Goal: Transaction & Acquisition: Purchase product/service

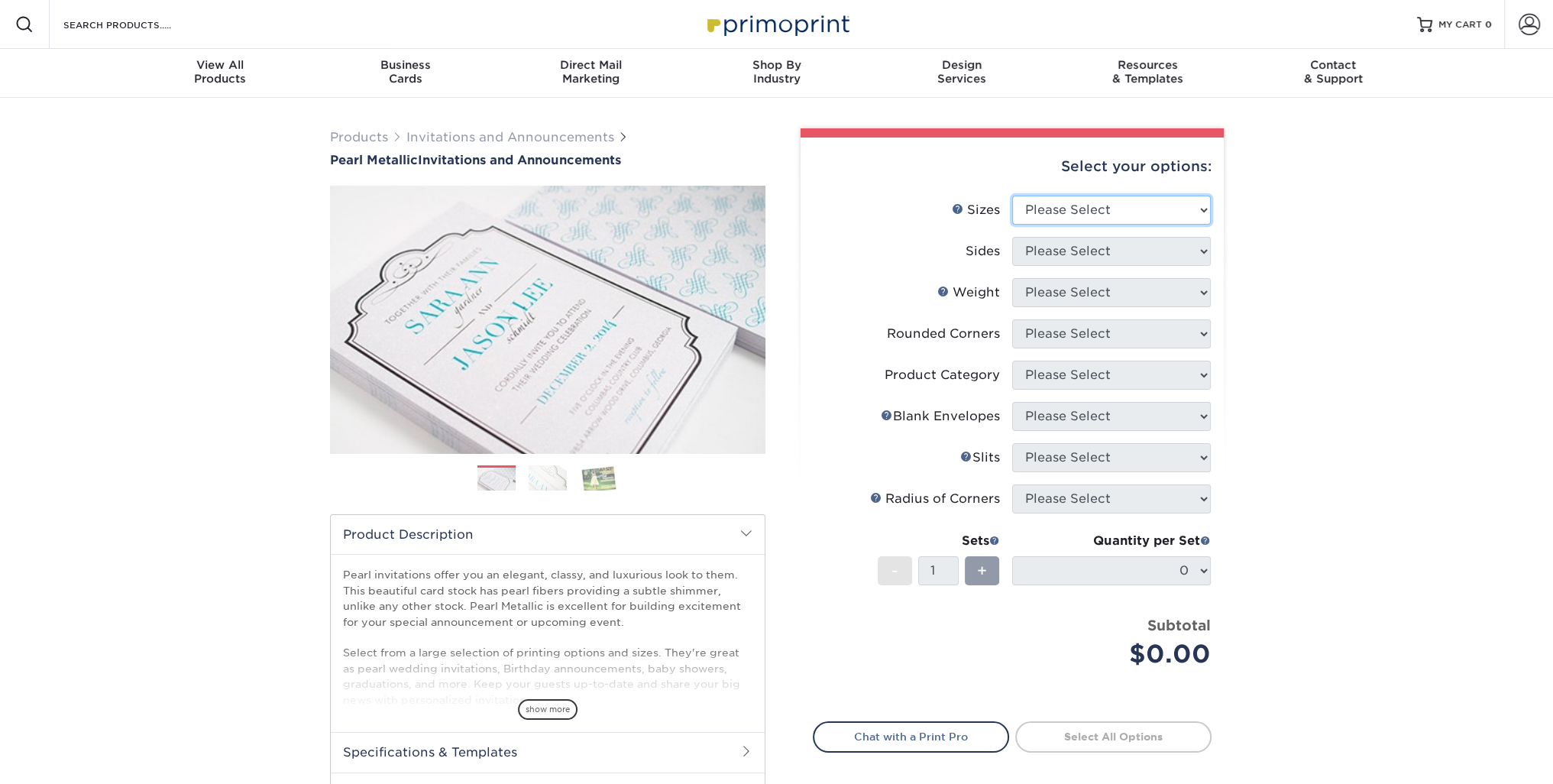
click at [1056, 217] on select "Please Select 4.25" x 5.5" 4.25" x 6" 5" x 7" 5.5" x 8.5" 6" x 6"" at bounding box center [1112, 210] width 199 height 29
select select "5.00x7.00"
click at [1012, 196] on select "Please Select 4.25" x 5.5" 4.25" x 6" 5" x 7" 5.5" x 8.5" 6" x 6"" at bounding box center [1112, 210] width 199 height 29
click at [1087, 255] on select "Please Select Print Both Sides Print Front Only" at bounding box center [1112, 251] width 199 height 29
select select "32d3c223-f82c-492b-b915-ba065a00862f"
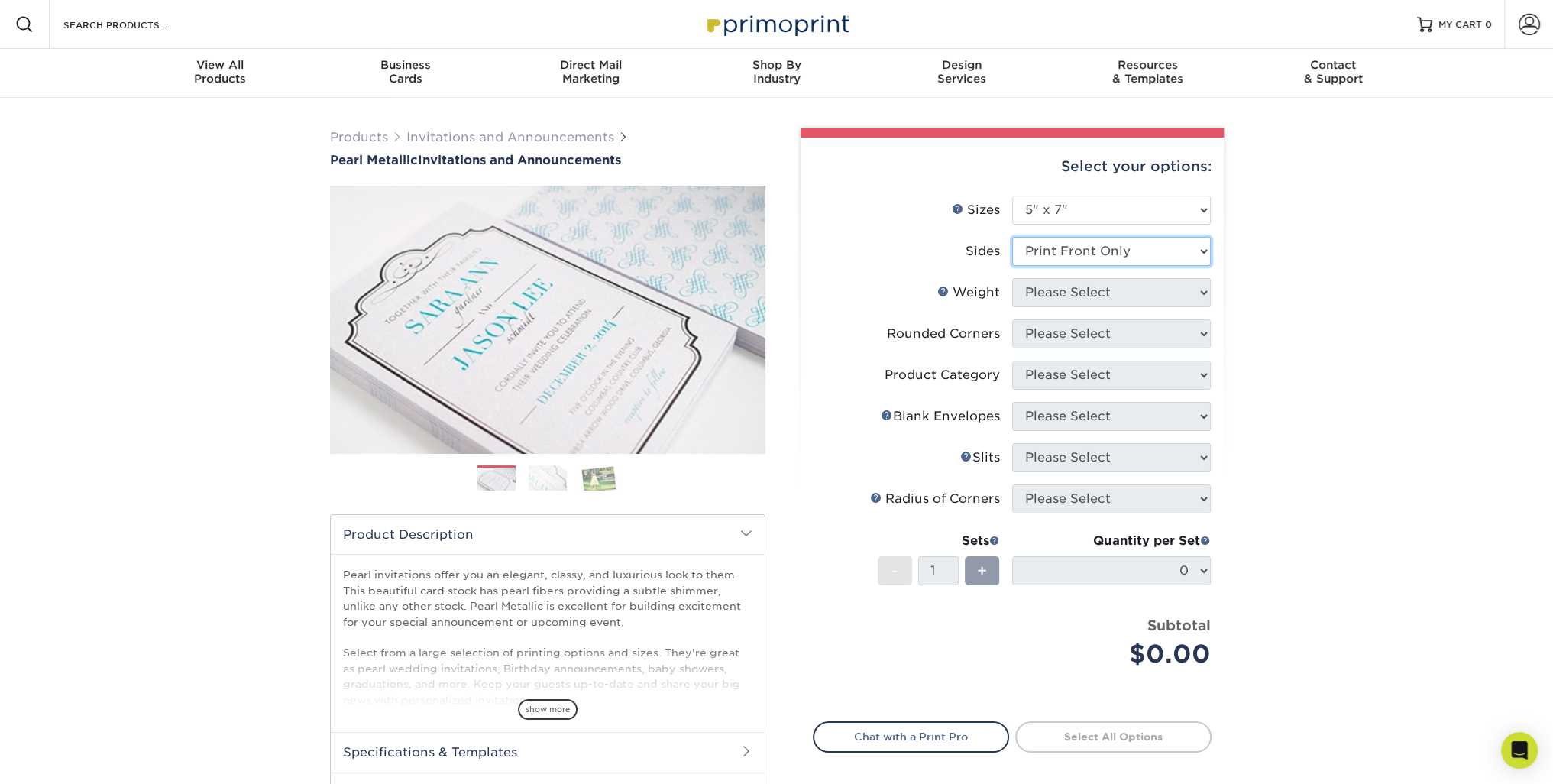
click at [1012, 237] on select "Please Select Print Both Sides Print Front Only" at bounding box center [1112, 251] width 199 height 29
click at [1083, 291] on select "Please Select 14PTPM" at bounding box center [1112, 292] width 199 height 29
select select "14PTPM"
click at [1012, 278] on select "Please Select 14PTPM" at bounding box center [1112, 292] width 199 height 29
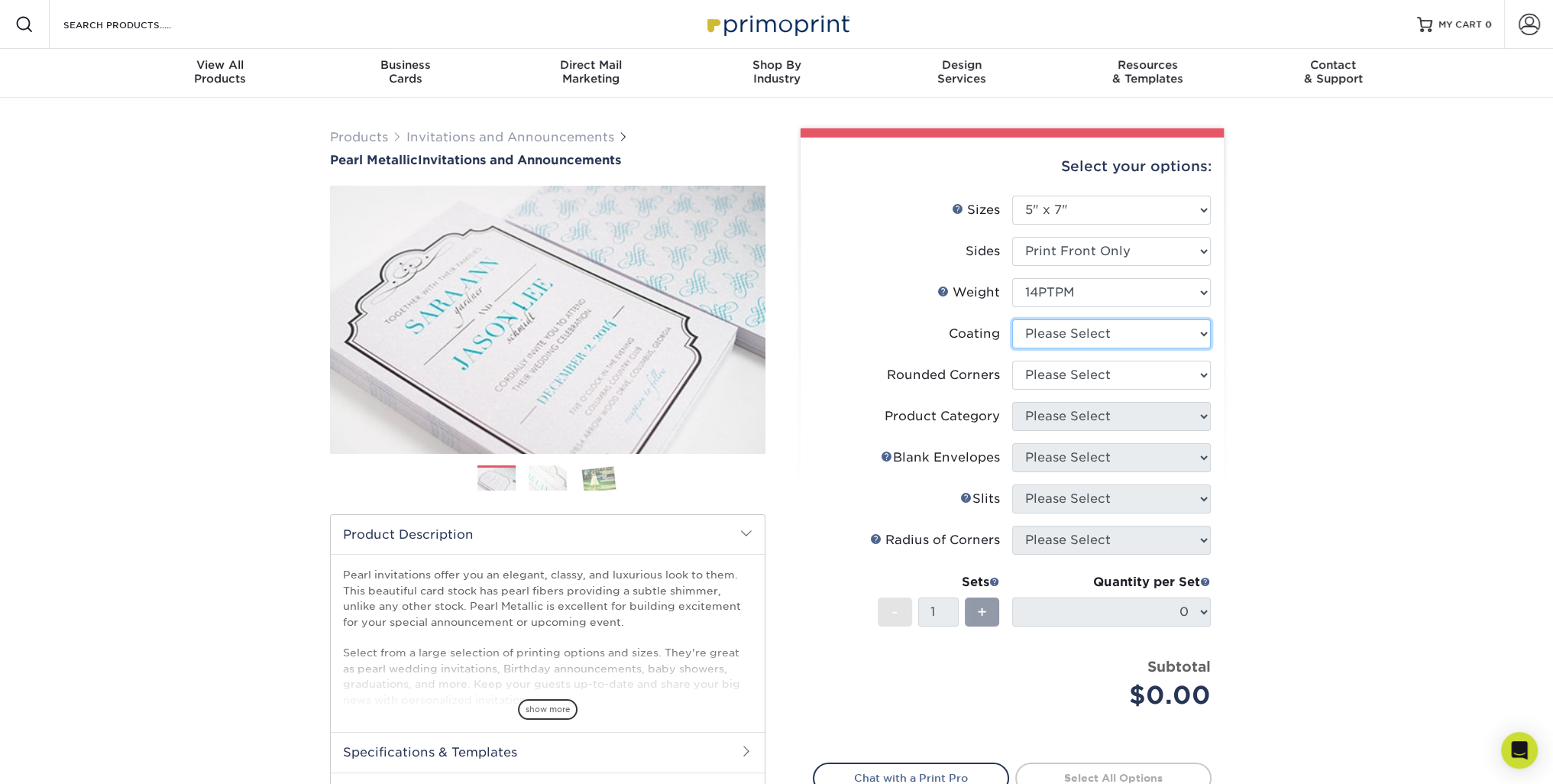
click at [1087, 333] on select at bounding box center [1112, 333] width 199 height 29
select select "3e7618de-abca-4bda-9f97-8b9129e913d8"
click at [1012, 319] on select at bounding box center [1112, 333] width 199 height 29
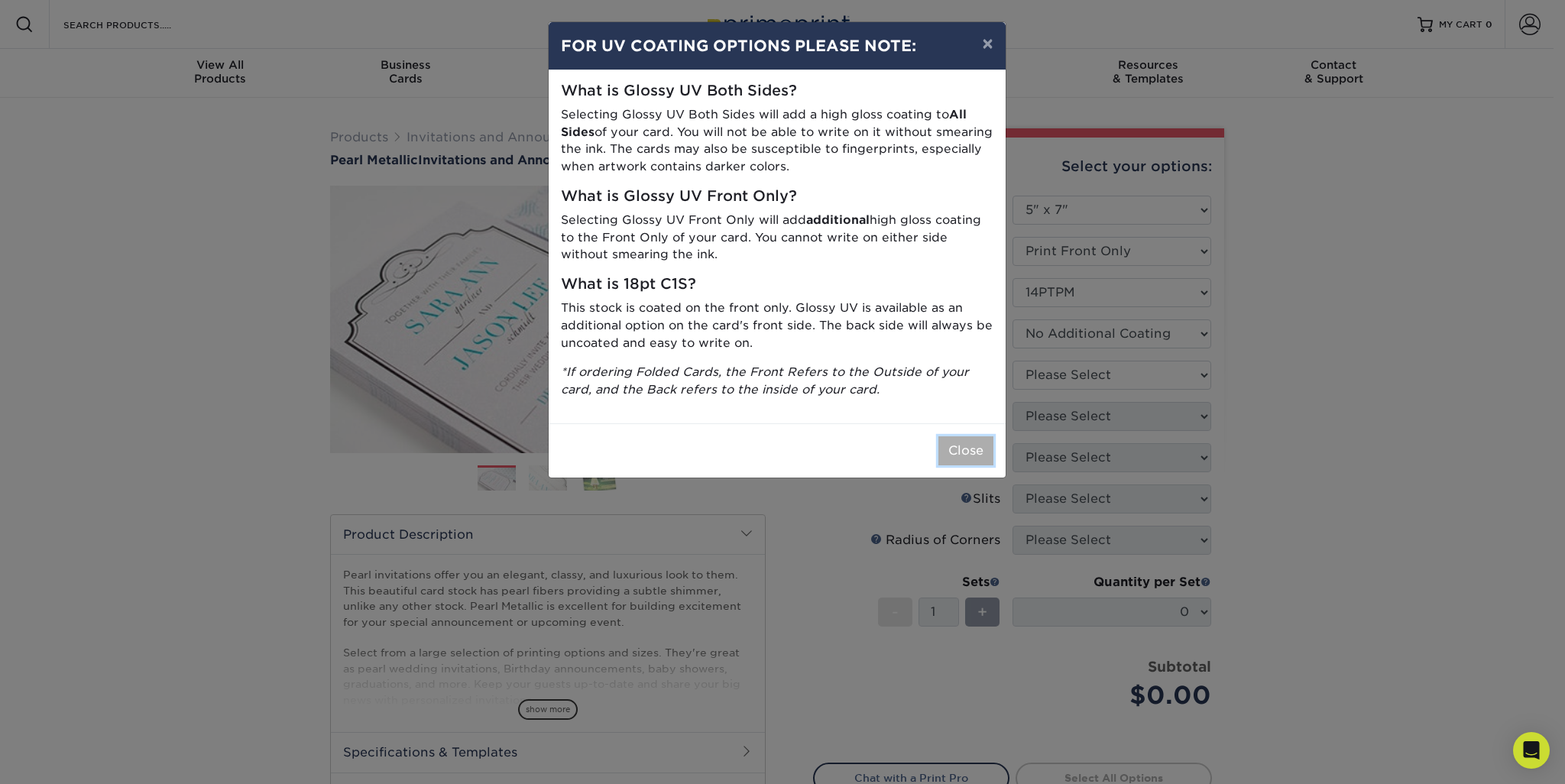
click at [982, 453] on button "Close" at bounding box center [966, 451] width 55 height 29
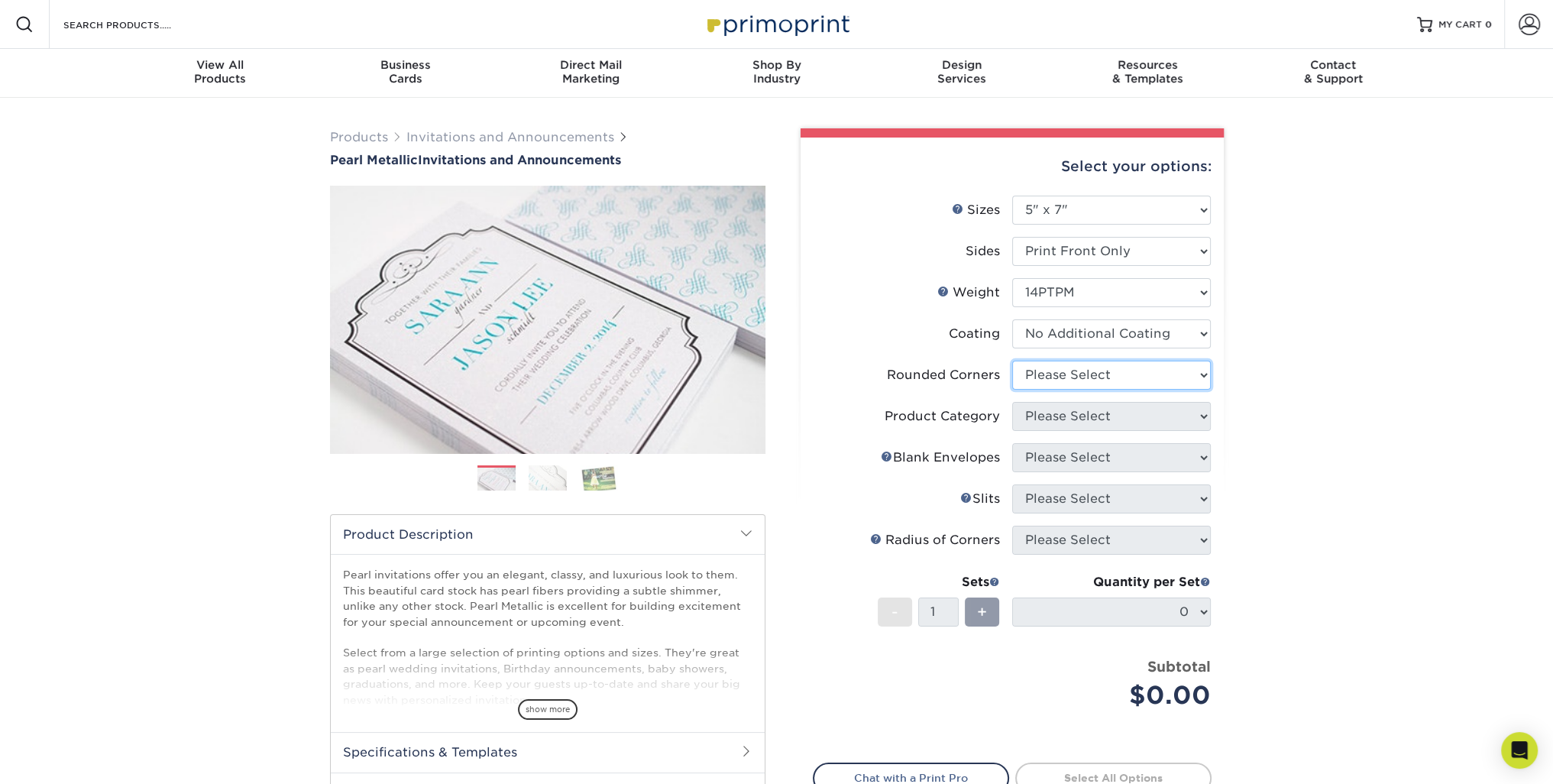
click at [1088, 379] on select "Please Select Yes - Round 4 Corners No" at bounding box center [1112, 374] width 199 height 29
select select "0"
click at [1012, 360] on select "Please Select Yes - Round 4 Corners No" at bounding box center [1112, 374] width 199 height 29
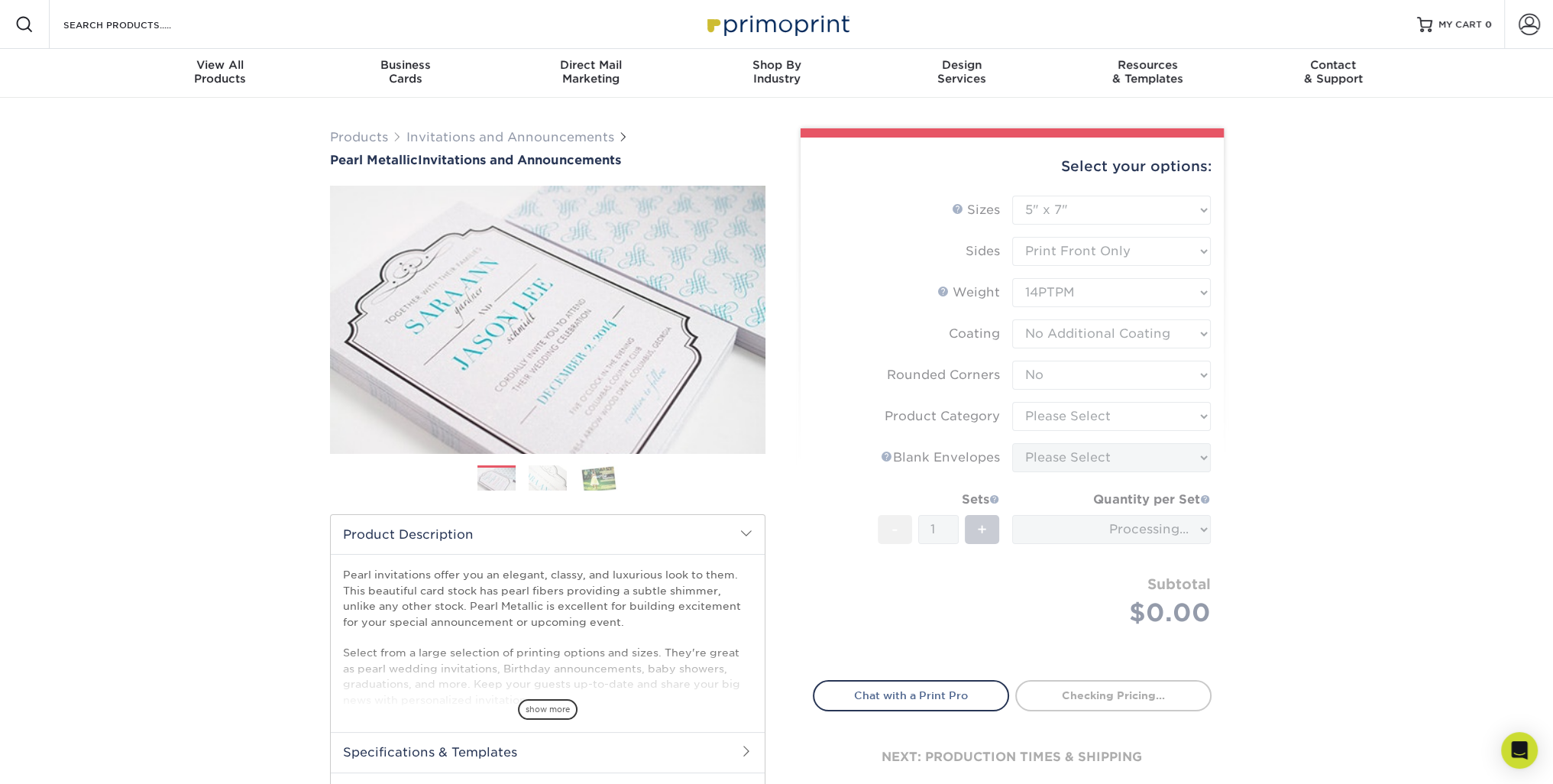
click at [1062, 415] on form "Sizes Help Sizes Please Select 4.25" x 5.5" 4.25" x 6" 5" x 7" 5.5" x 8.5" 6" x…" at bounding box center [1011, 429] width 398 height 467
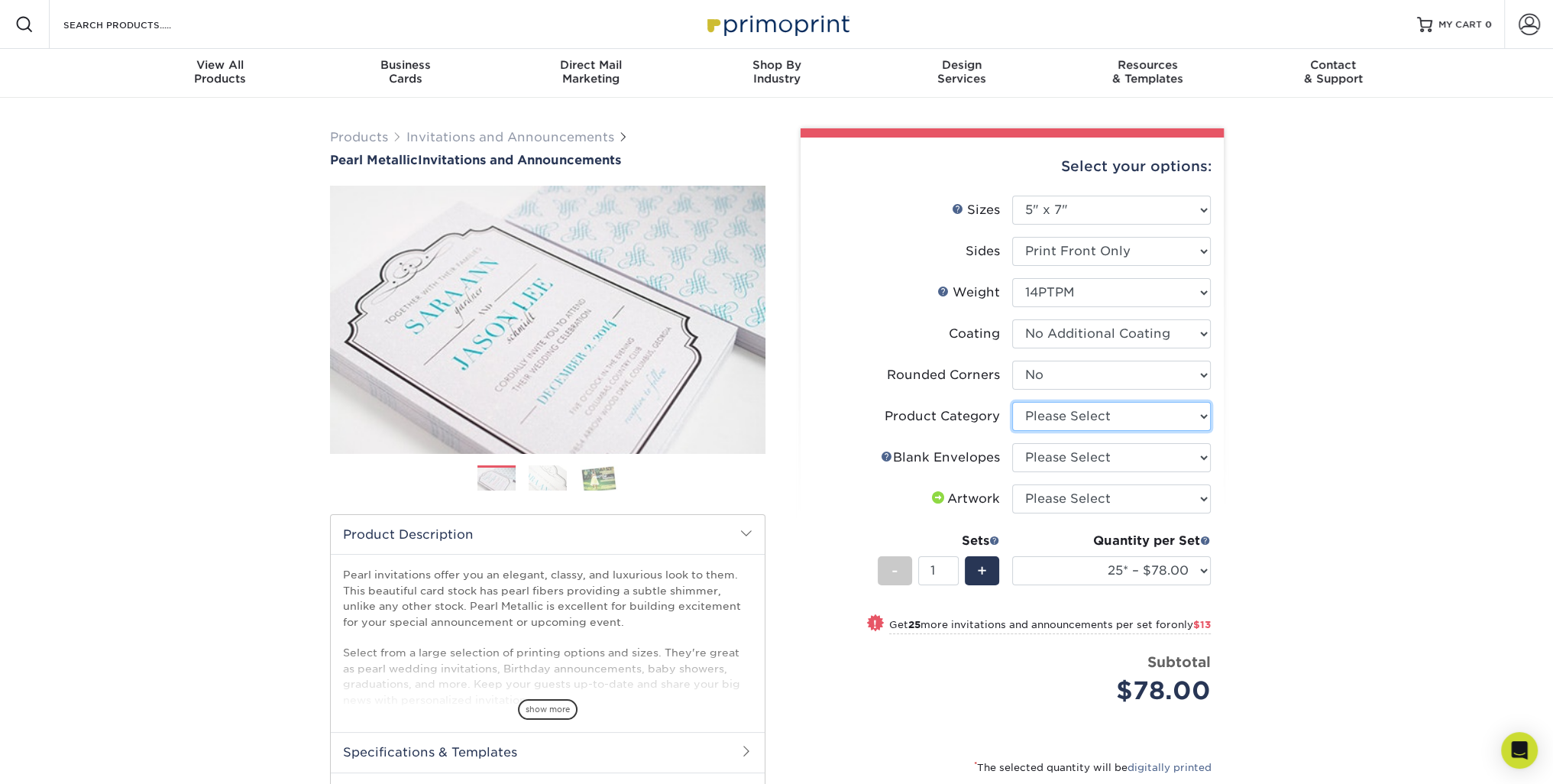
click at [1062, 415] on select "Please Select Announcement Cards" at bounding box center [1112, 416] width 199 height 29
select select "afc43903-b91d-4869-9f05-9fa1eb7dcbea"
click at [1012, 402] on select "Please Select Announcement Cards" at bounding box center [1112, 416] width 199 height 29
click at [1044, 460] on select "Please Select No Blank Envelopes Yes 25 Pearl Envelopes A7 Yes 50 Pearl Envelop…" at bounding box center [1112, 457] width 199 height 29
select select "9f137334-7cf0-4a73-8a74-a4df662606ea"
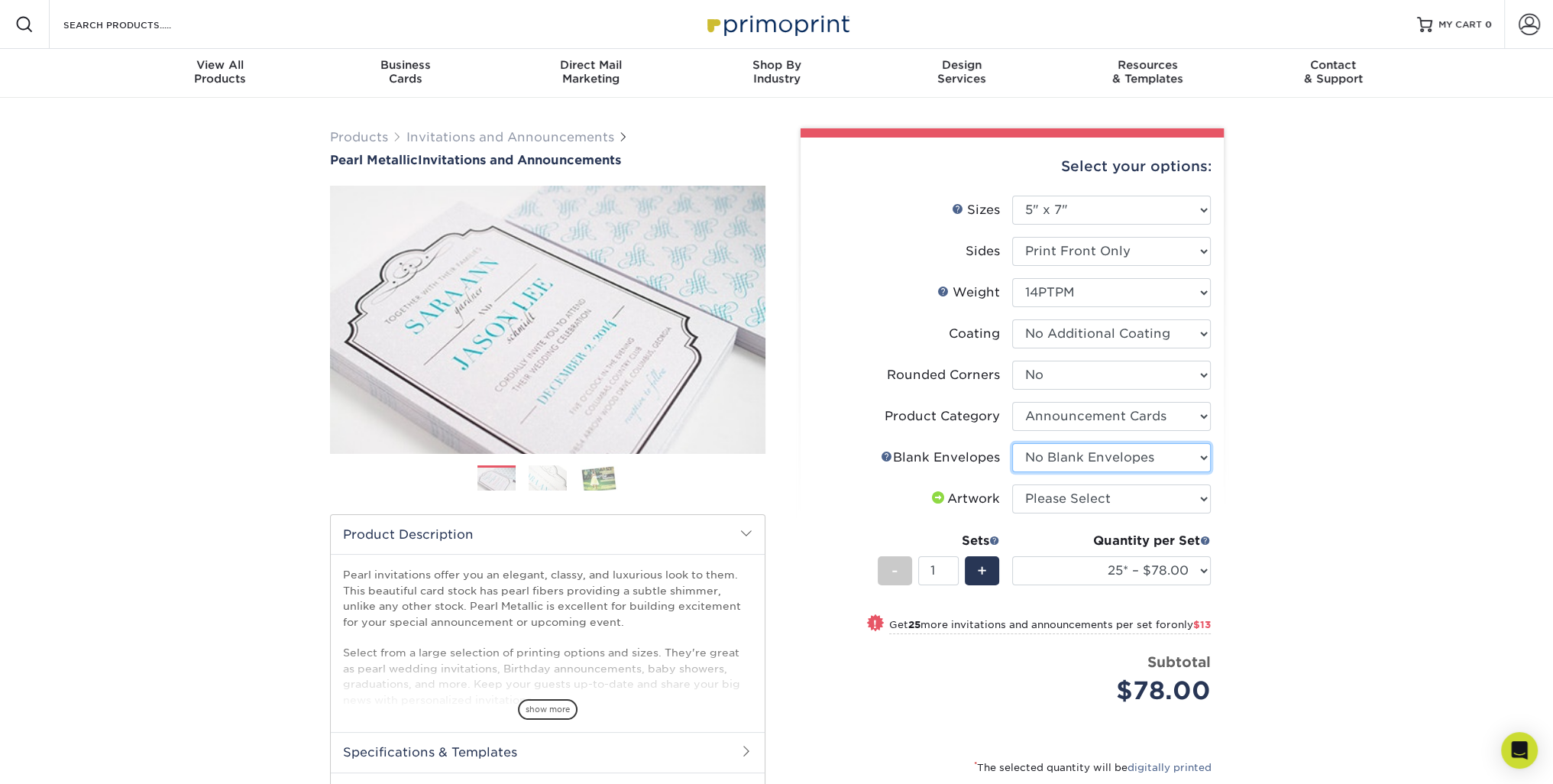
click at [1012, 443] on select "Please Select No Blank Envelopes Yes 25 Pearl Envelopes A7 Yes 50 Pearl Envelop…" at bounding box center [1112, 457] width 199 height 29
click at [1047, 499] on select "Please Select I will upload files I need a design - $100" at bounding box center [1112, 498] width 199 height 29
select select "upload"
click at [1012, 484] on select "Please Select I will upload files I need a design - $100" at bounding box center [1112, 498] width 199 height 29
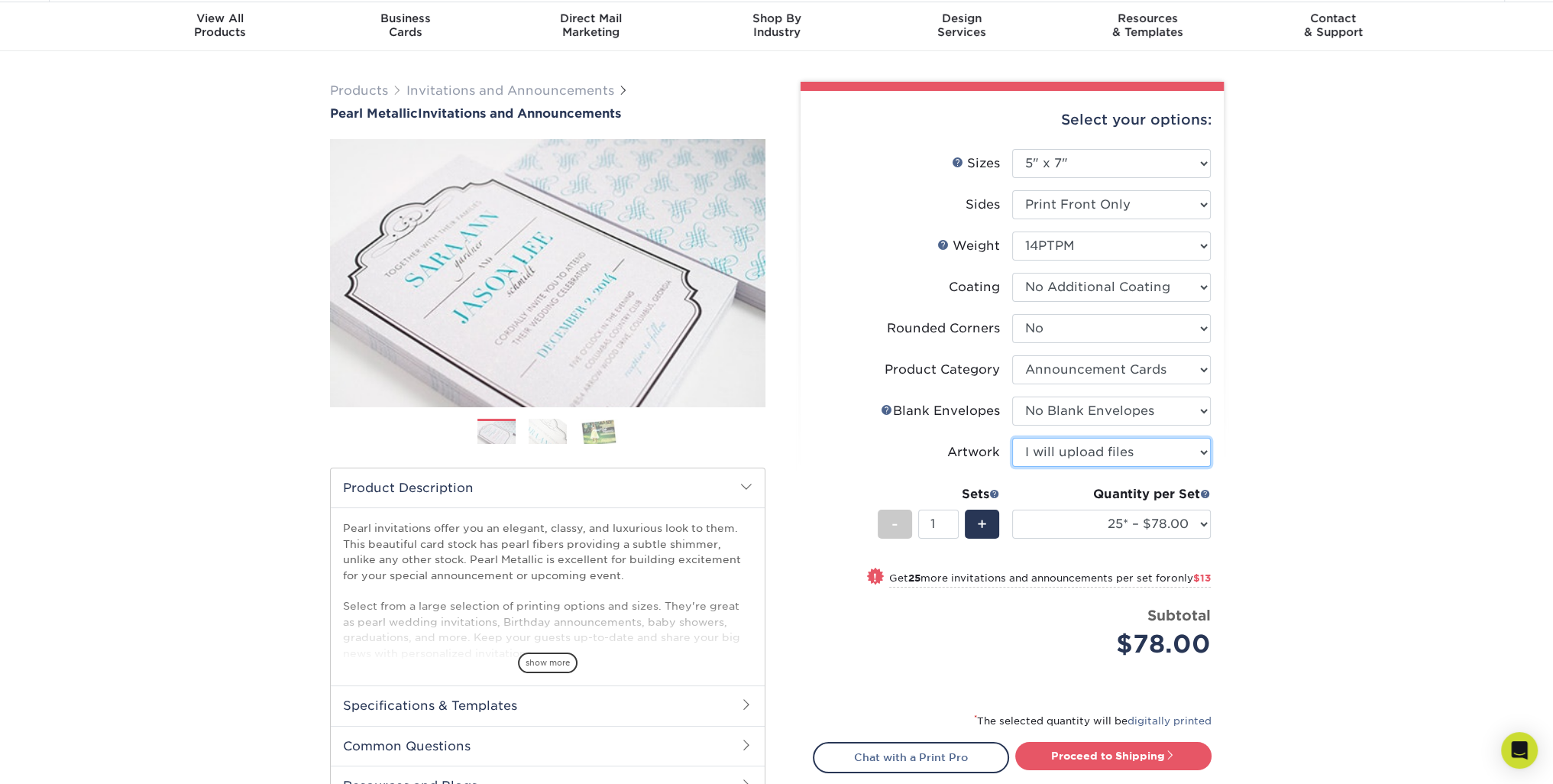
scroll to position [153, 0]
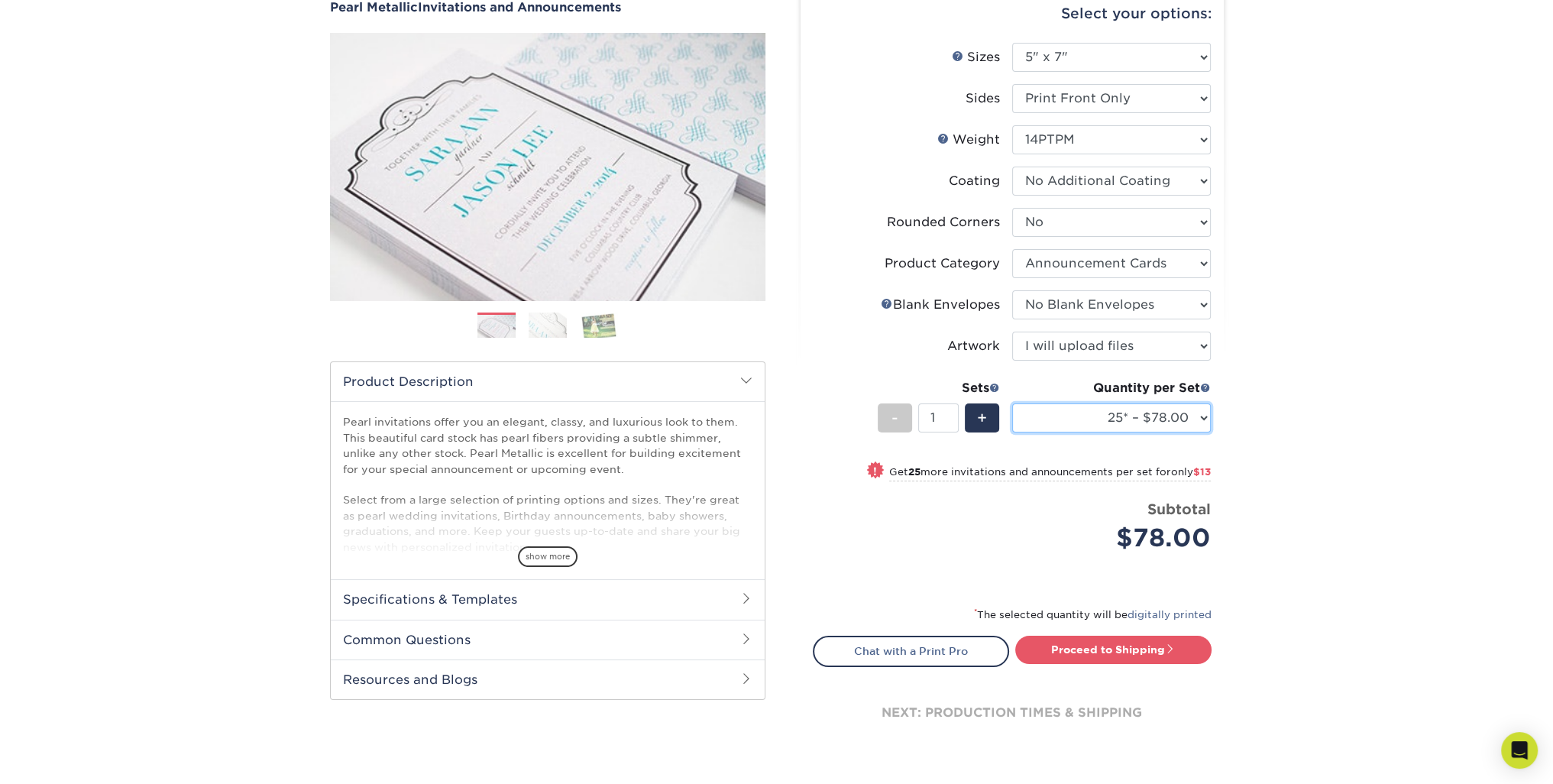
click at [1199, 421] on select "25* – $78.00 50* – $91.00 75* – $131.00 100* – $168.00 250* – $209.00 500* – $3…" at bounding box center [1112, 417] width 199 height 29
